Goal: Information Seeking & Learning: Learn about a topic

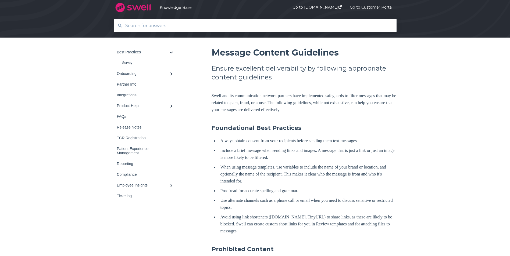
scroll to position [54, 0]
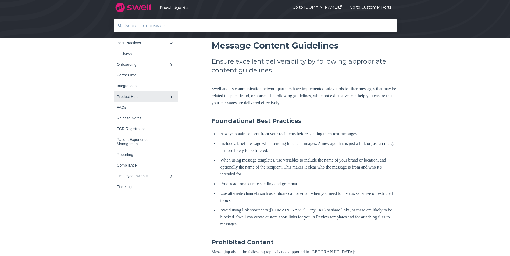
click at [147, 92] on link "Product Help" at bounding box center [146, 96] width 65 height 11
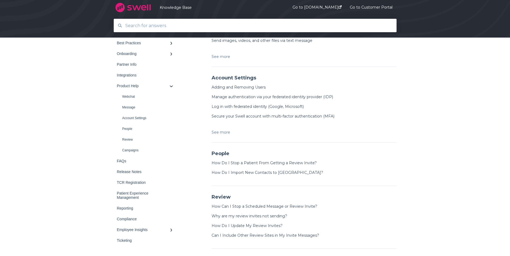
scroll to position [329, 0]
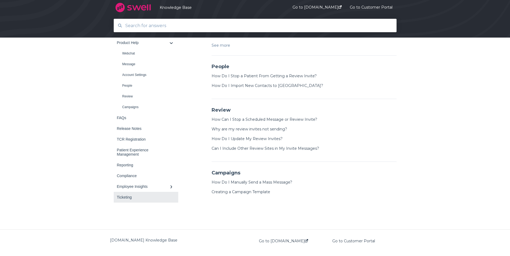
click at [133, 201] on link "Ticketing" at bounding box center [146, 197] width 65 height 11
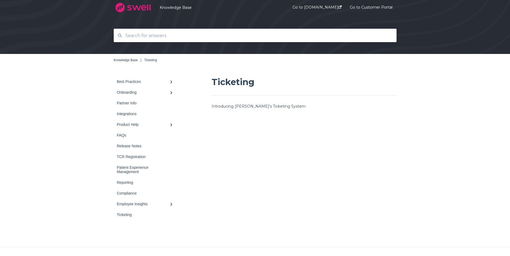
scroll to position [27, 0]
